Goal: Communication & Community: Share content

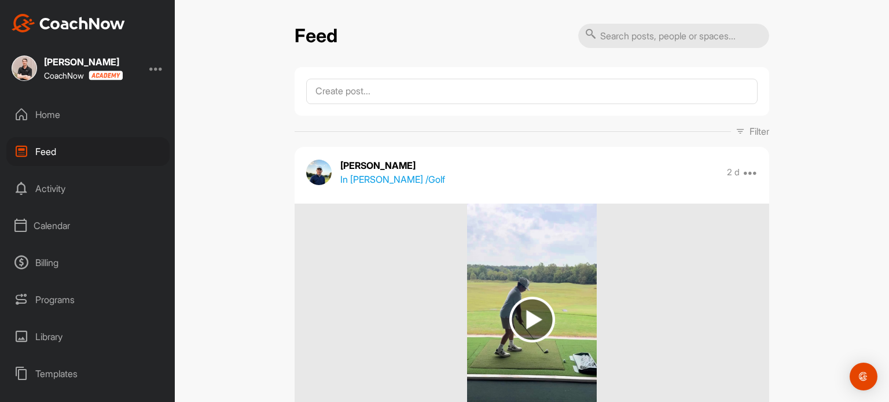
click at [43, 113] on div "Home" at bounding box center [87, 114] width 163 height 29
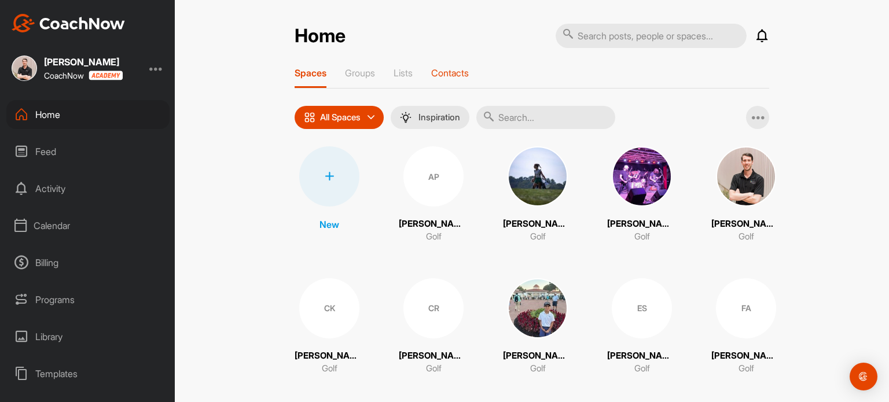
click at [442, 68] on p "Contacts" at bounding box center [450, 73] width 38 height 12
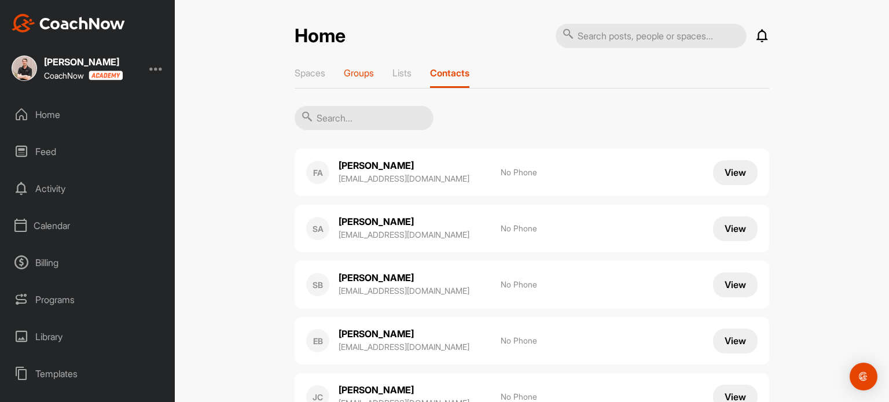
click at [358, 72] on p "Groups" at bounding box center [359, 73] width 30 height 12
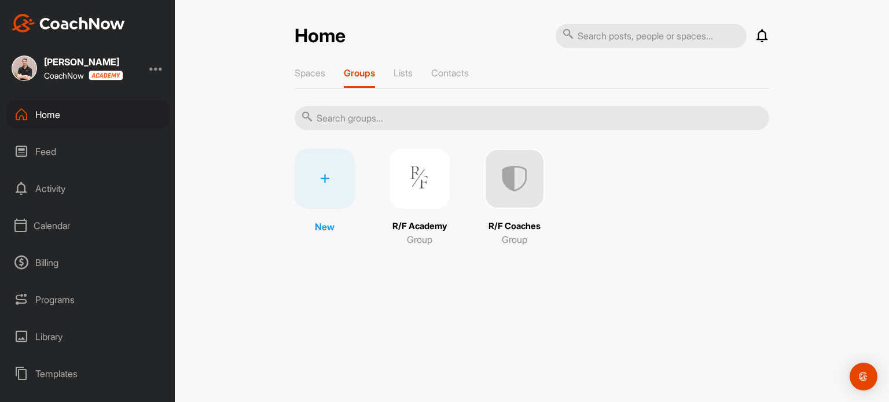
click at [417, 183] on img at bounding box center [419, 179] width 60 height 60
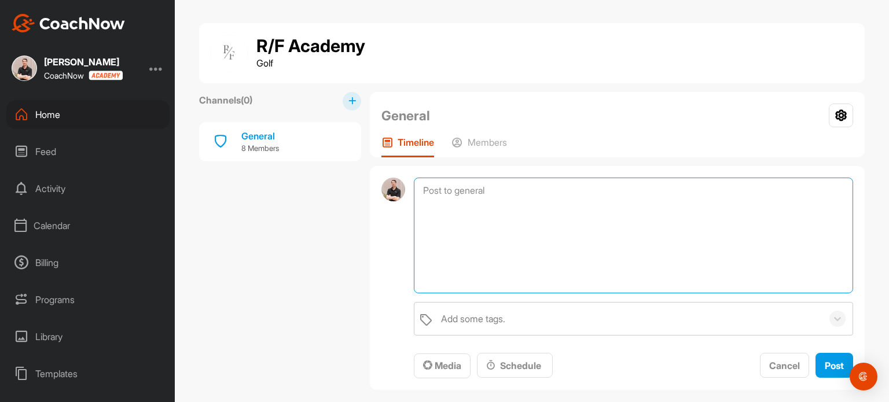
click at [464, 193] on textarea at bounding box center [633, 236] width 439 height 116
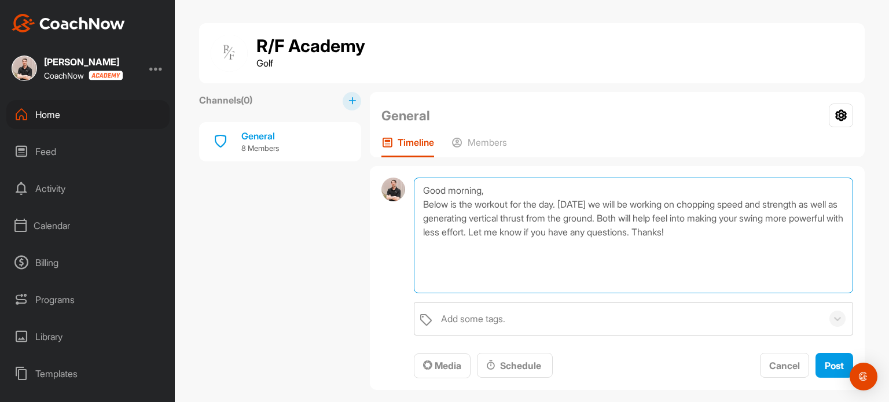
click at [450, 249] on textarea "Good morning, Below is the workout for the day. [DATE] we will be working on ch…" at bounding box center [633, 236] width 439 height 116
click at [433, 262] on textarea "Good morning, Below is the workout for the day. [DATE] we will be working on ch…" at bounding box center [633, 236] width 439 height 116
click at [781, 230] on textarea "Good morning, Below is the workout for the day. [DATE] we will be working on ch…" at bounding box center [633, 236] width 439 height 116
paste textarea "Split squats 4x8 Bent row twist and press 3x8 Standard deadlift 4x8 Tricep exte…"
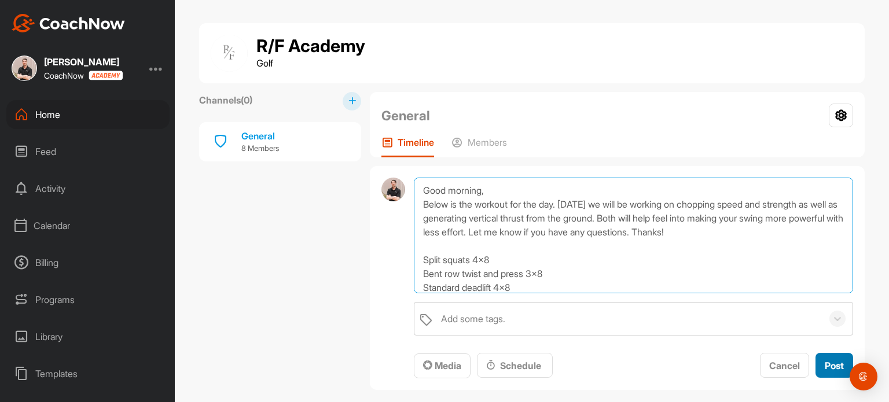
type textarea "Good morning, Below is the workout for the day. [DATE] we will be working on ch…"
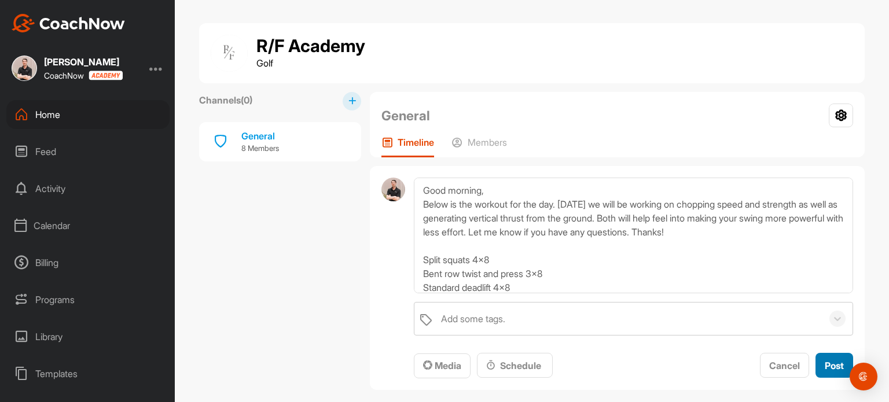
click at [831, 364] on span "Post" at bounding box center [834, 366] width 19 height 12
